Goal: Task Accomplishment & Management: Complete application form

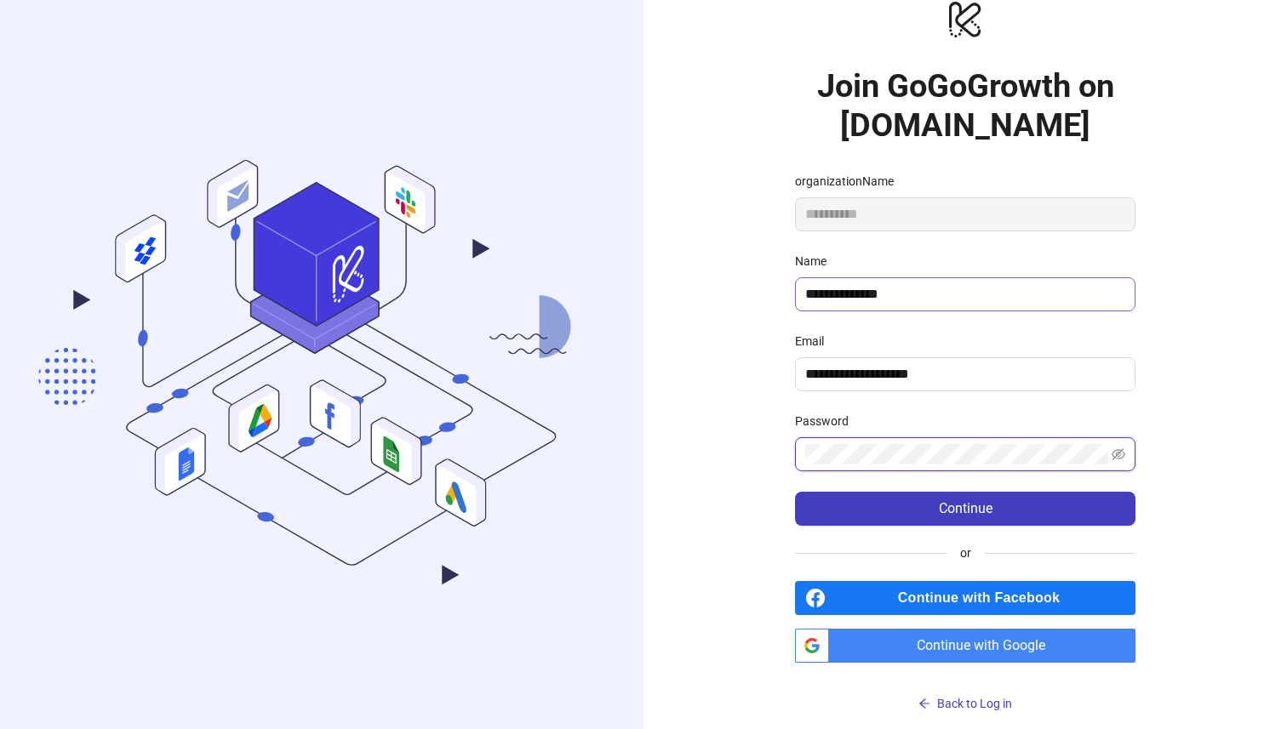
scroll to position [27, 0]
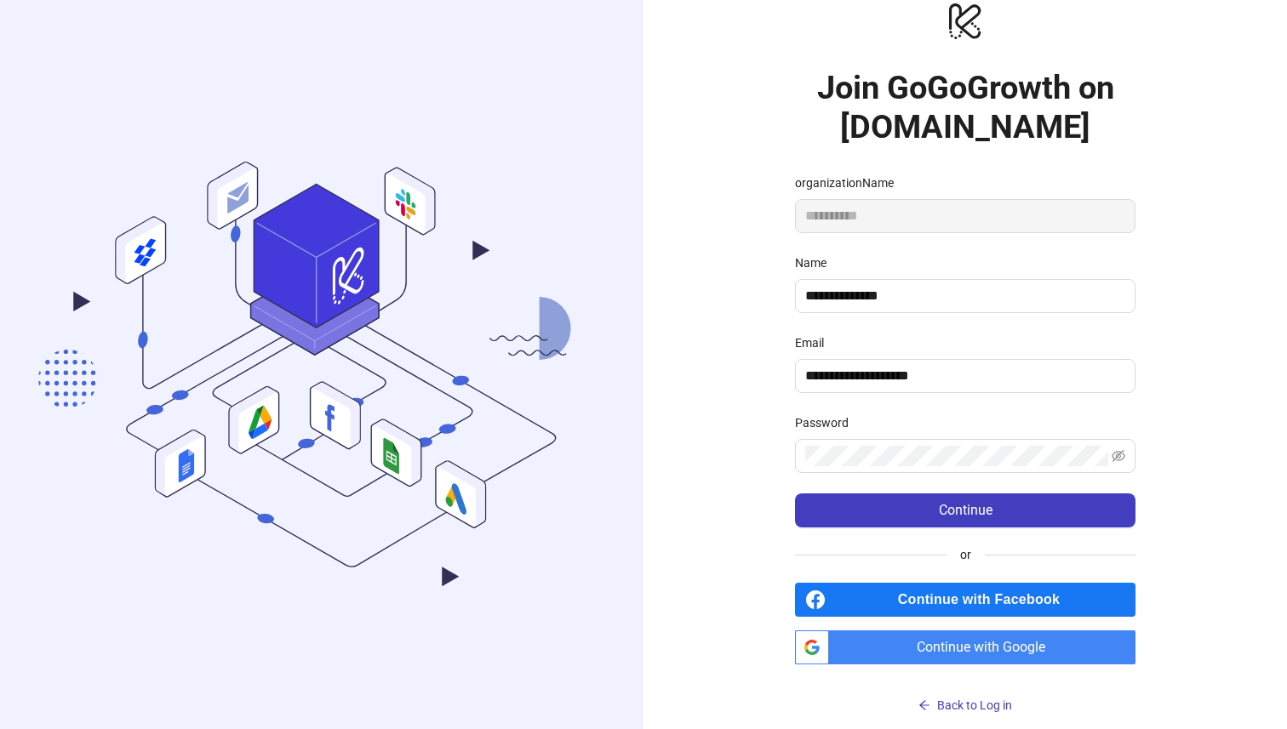
click at [860, 476] on form "**********" at bounding box center [965, 351] width 340 height 354
click at [1111, 456] on icon "eye-invisible" at bounding box center [1118, 456] width 14 height 14
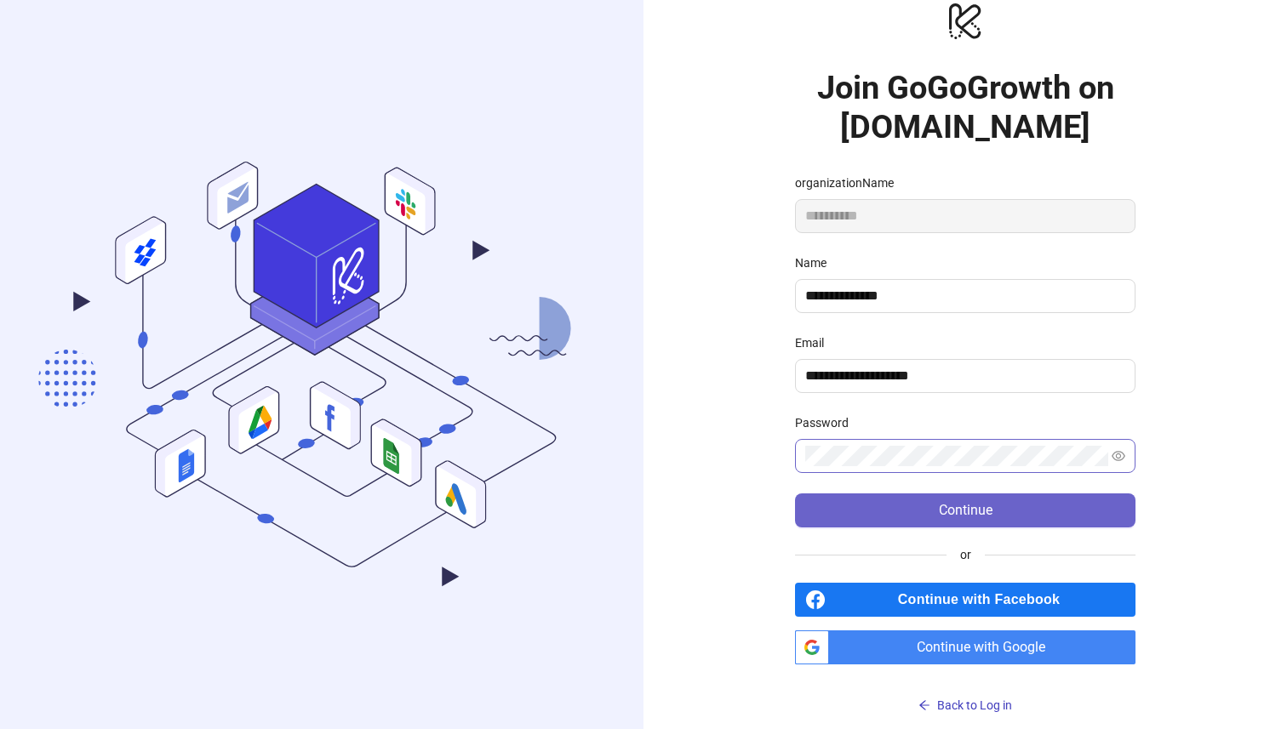
click at [985, 505] on span "Continue" at bounding box center [966, 510] width 54 height 15
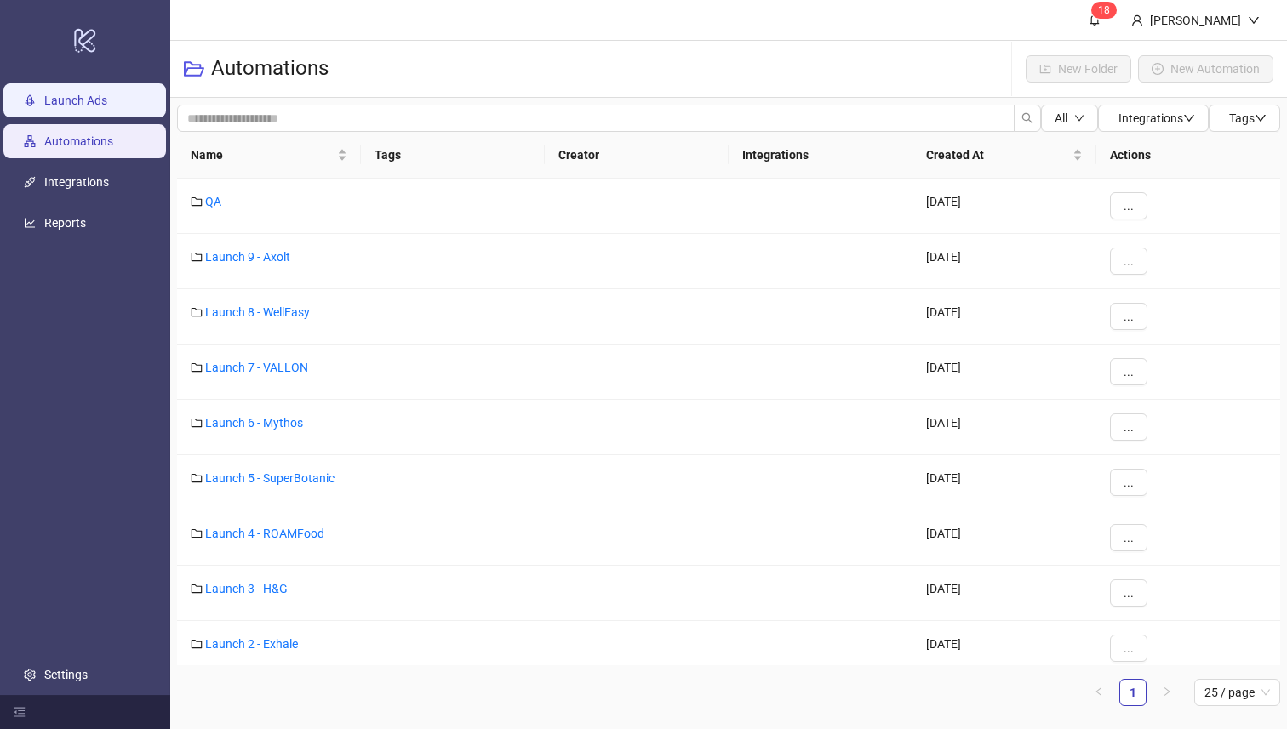
click at [102, 106] on link "Launch Ads" at bounding box center [75, 101] width 63 height 14
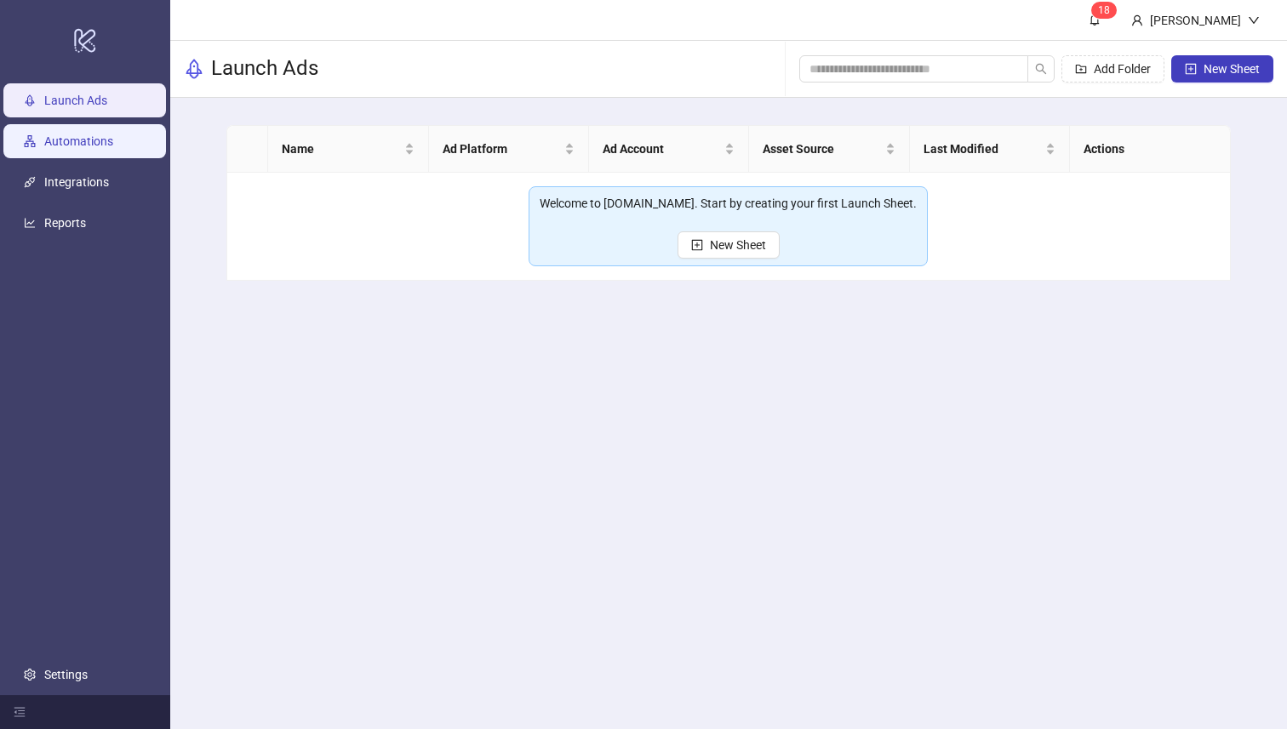
click at [83, 147] on link "Automations" at bounding box center [78, 142] width 69 height 14
